Goal: Complete application form

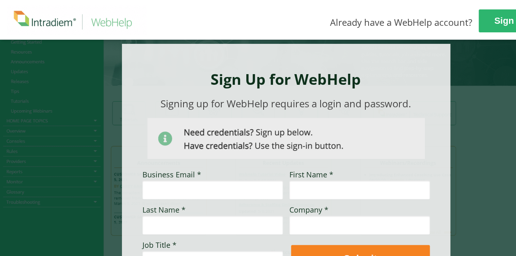
scroll to position [41, 0]
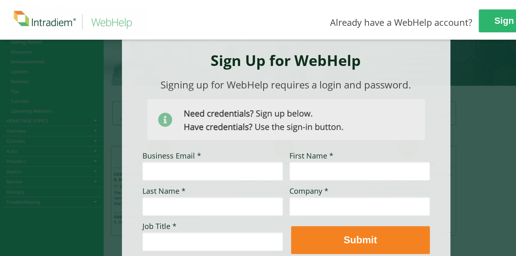
click at [187, 167] on input "Business Email *" at bounding box center [212, 171] width 140 height 19
type input "[PERSON_NAME][EMAIL_ADDRESS][PERSON_NAME][DOMAIN_NAME]"
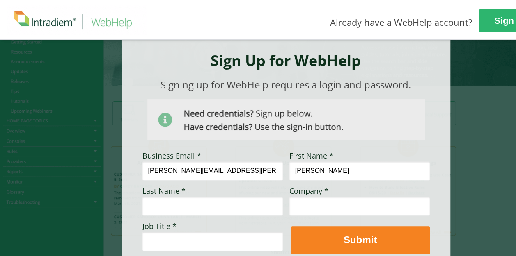
type input "[PERSON_NAME]"
type input "UHC"
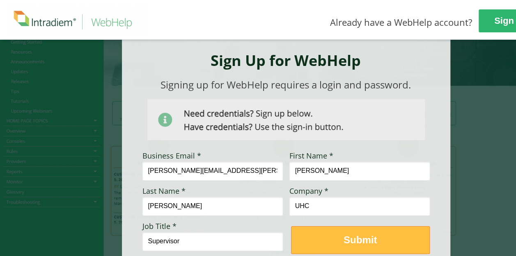
type input "Supervisor"
click at [363, 243] on strong "Submit" at bounding box center [359, 240] width 33 height 11
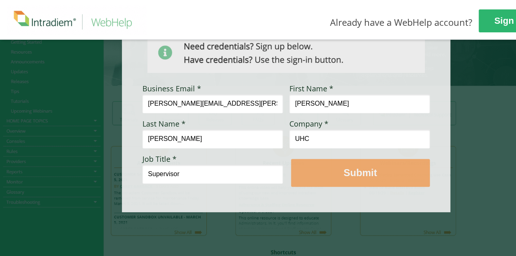
scroll to position [108, 0]
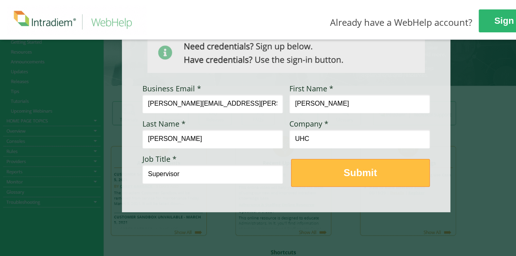
click at [353, 172] on strong "Submit" at bounding box center [359, 172] width 33 height 11
